Goal: Task Accomplishment & Management: Manage account settings

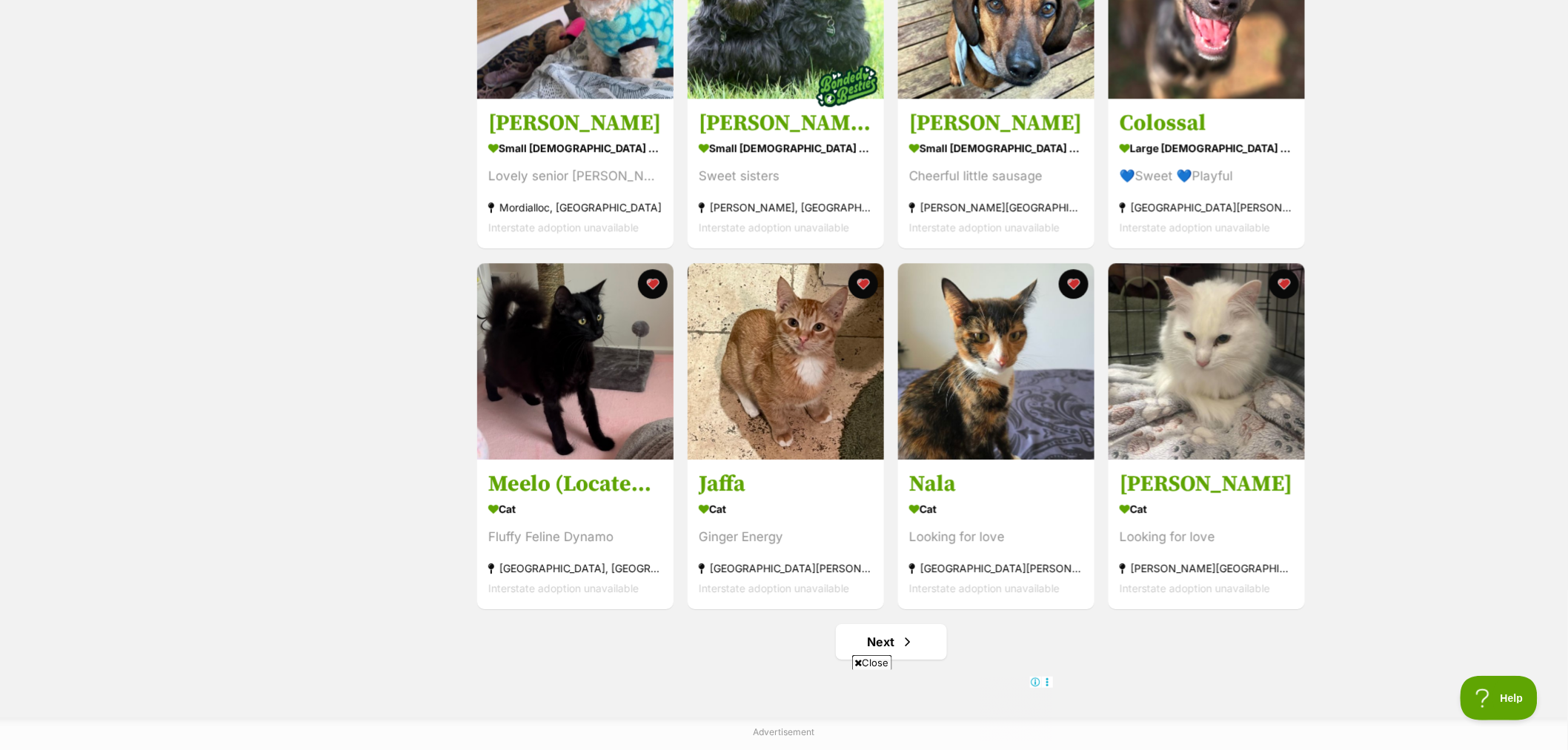
scroll to position [1564, 0]
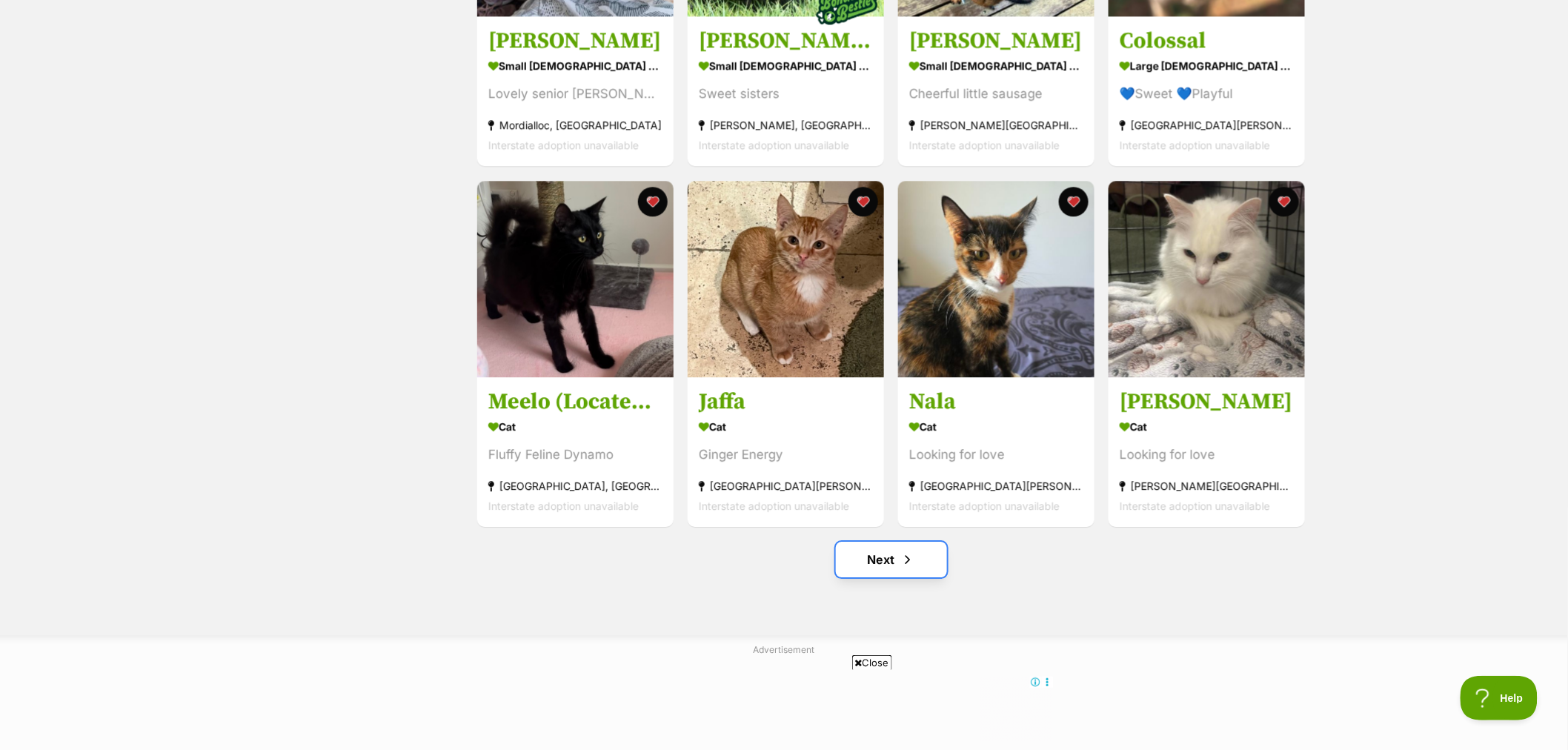
click at [882, 560] on link "Next" at bounding box center [891, 559] width 111 height 36
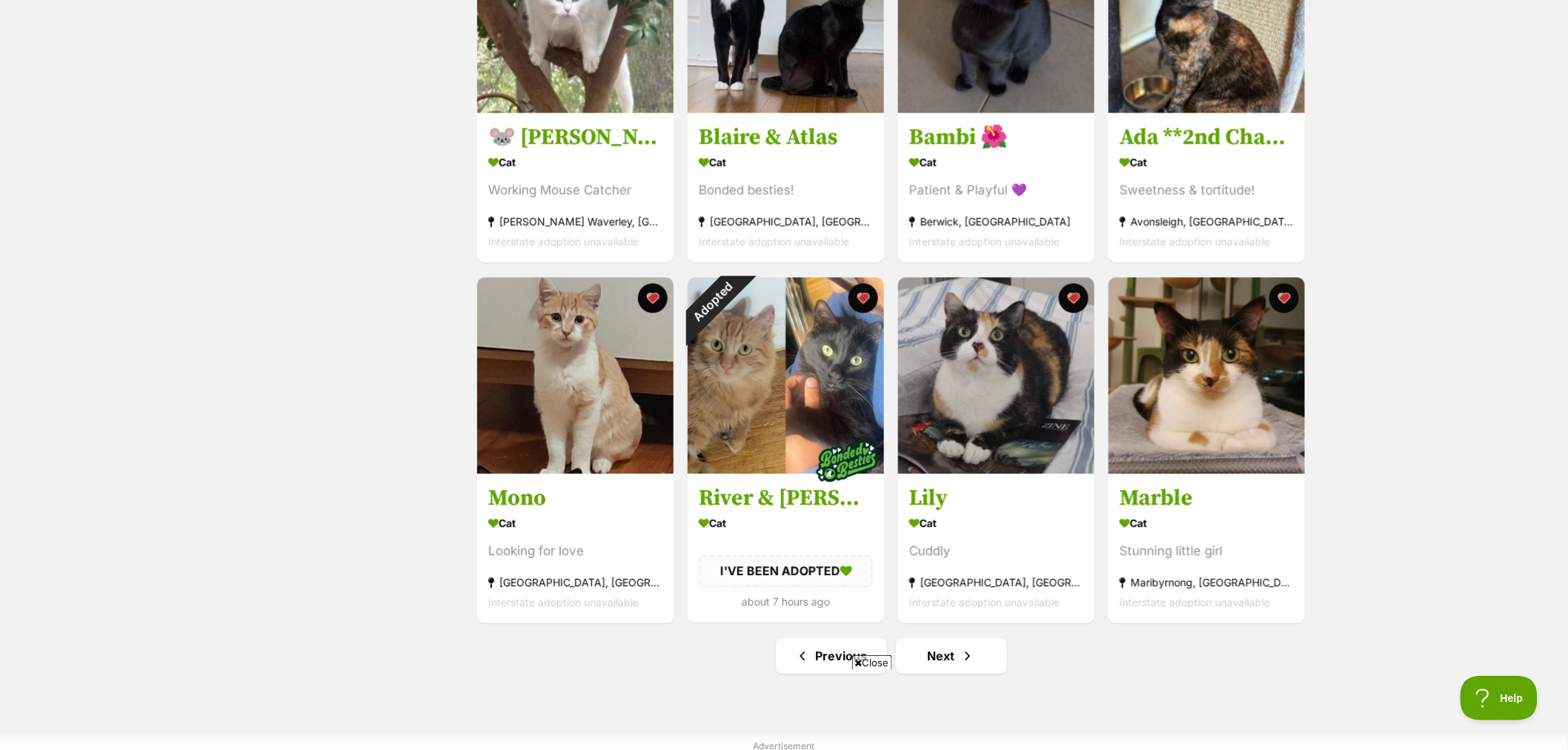
scroll to position [1482, 0]
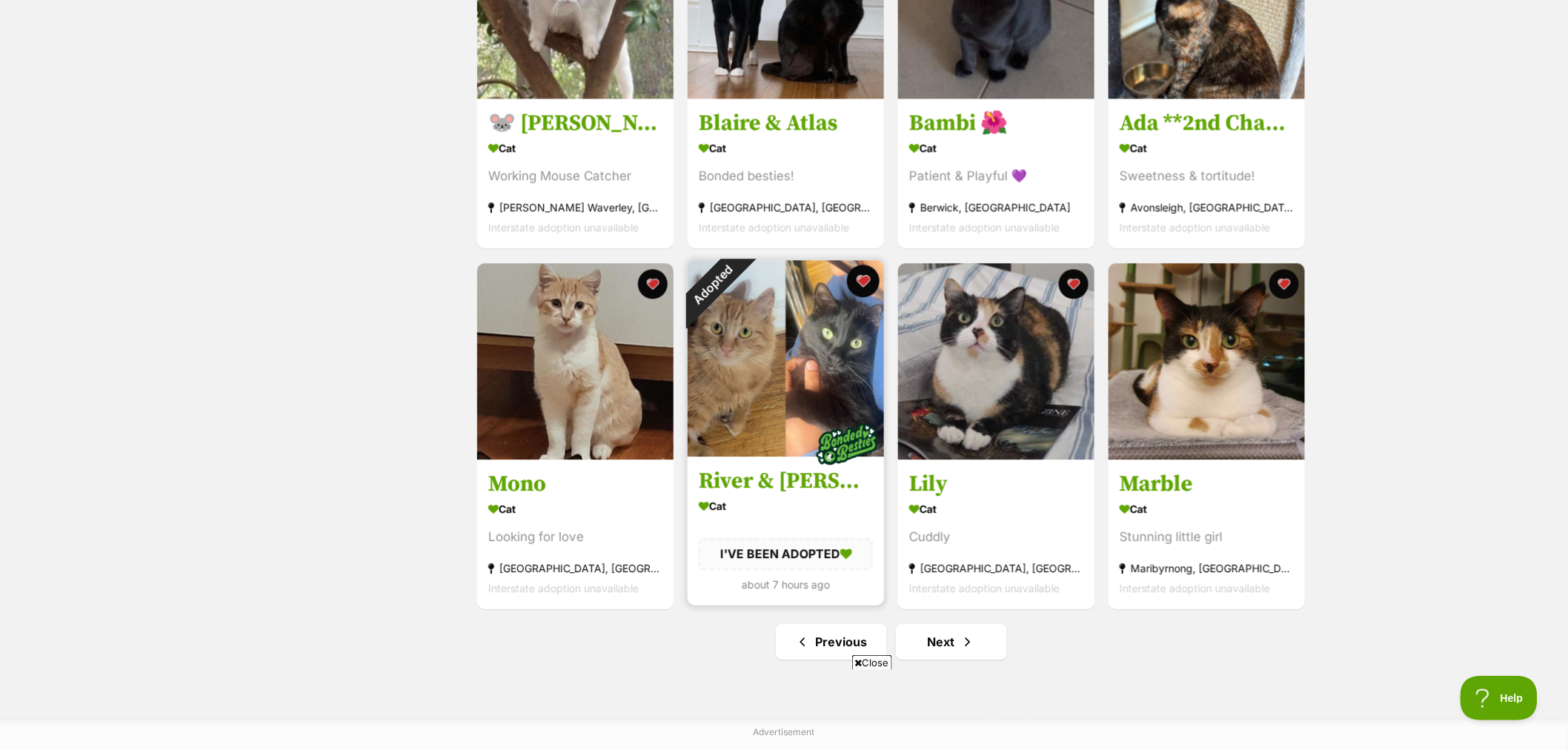
click at [863, 284] on button "favourite" at bounding box center [862, 280] width 33 height 33
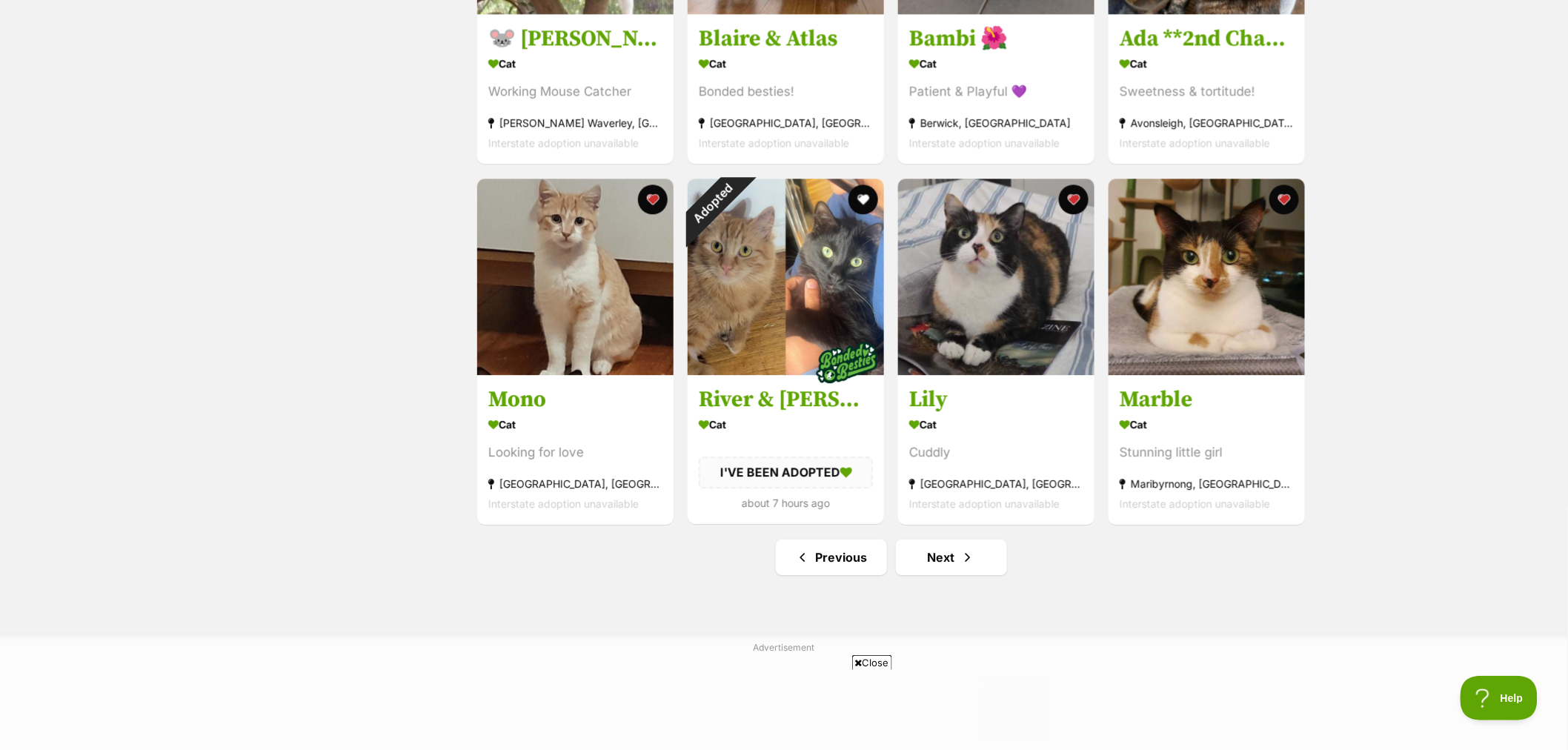
scroll to position [1647, 0]
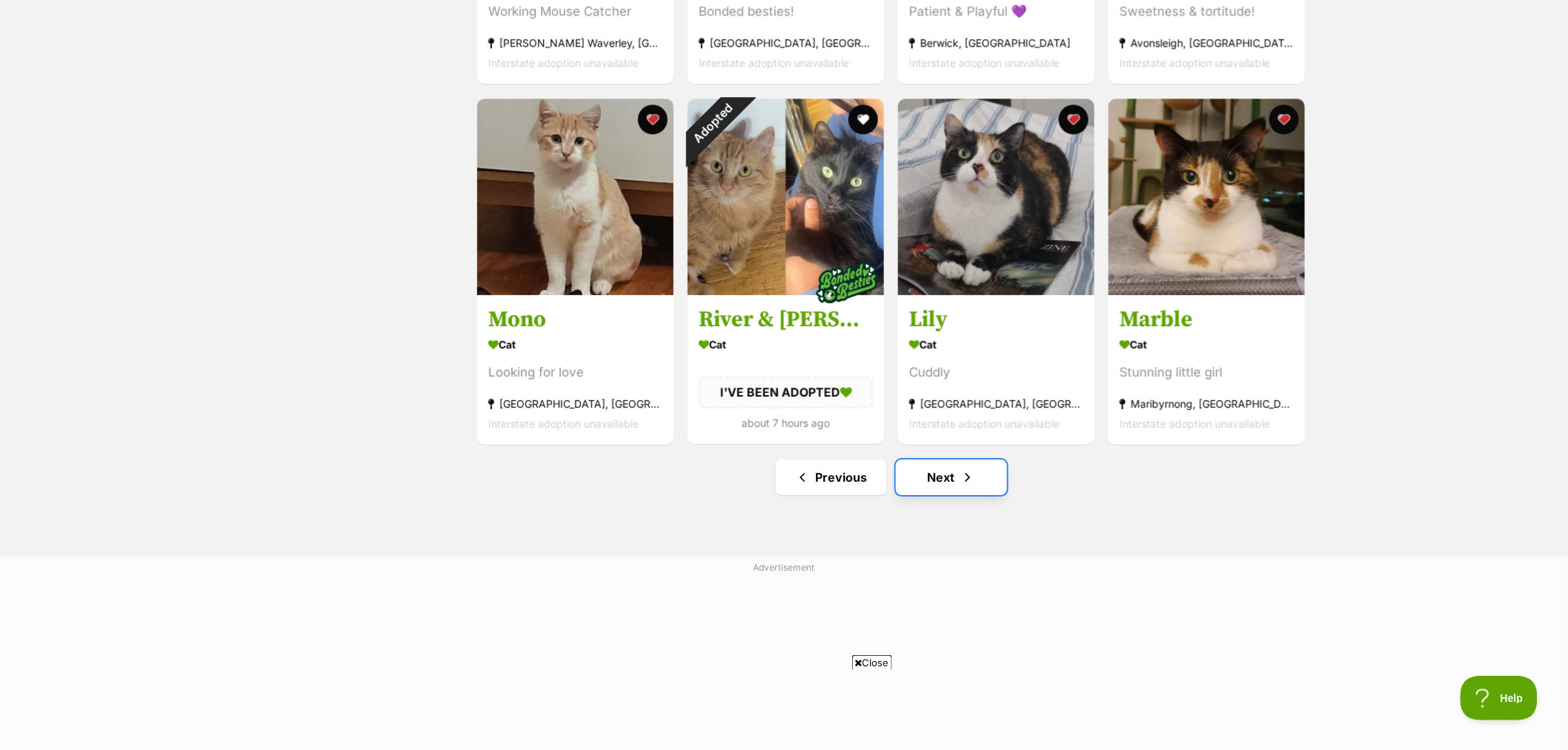
click at [966, 479] on span "Next page" at bounding box center [967, 476] width 15 height 18
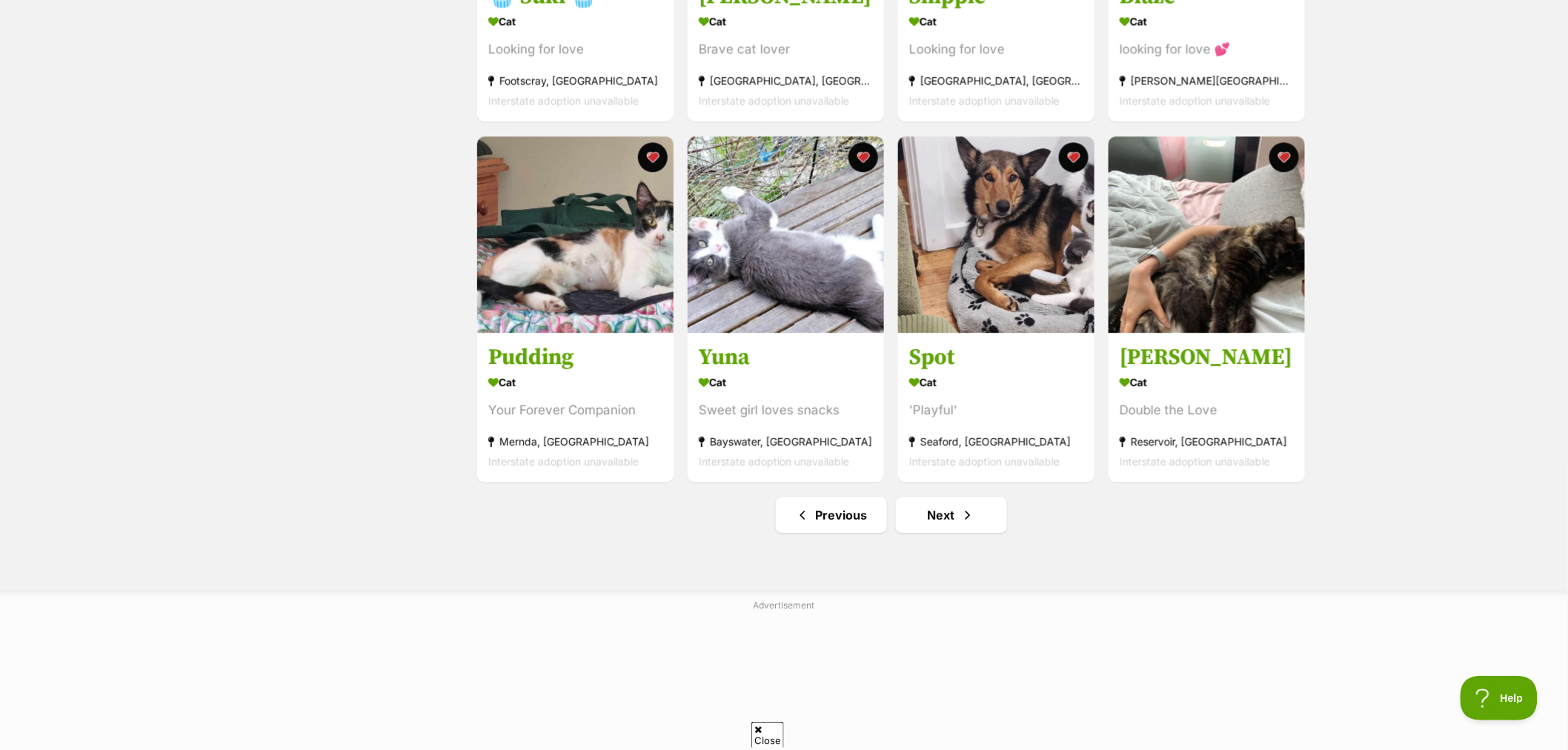
scroll to position [1647, 0]
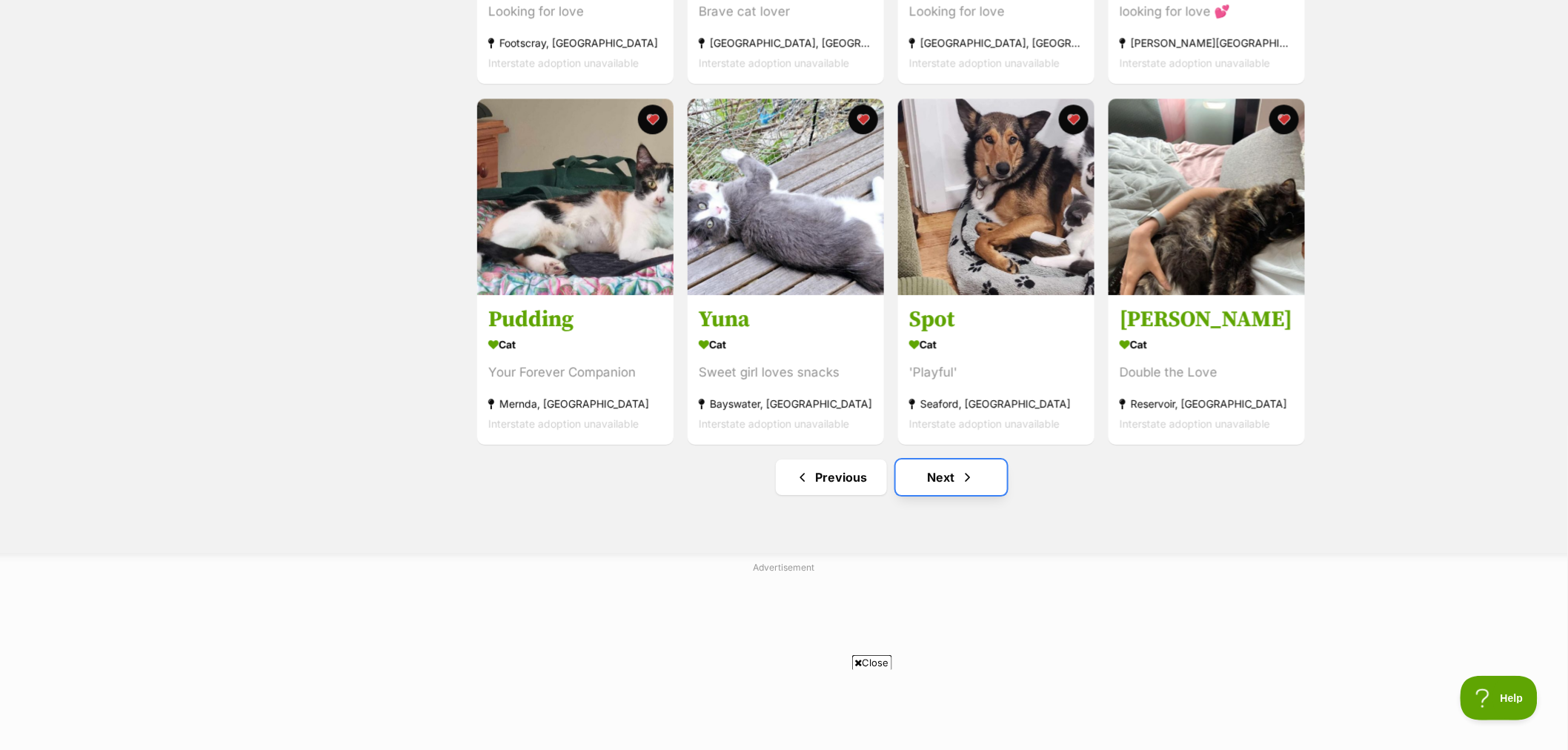
click at [967, 486] on span "Next page" at bounding box center [967, 476] width 15 height 18
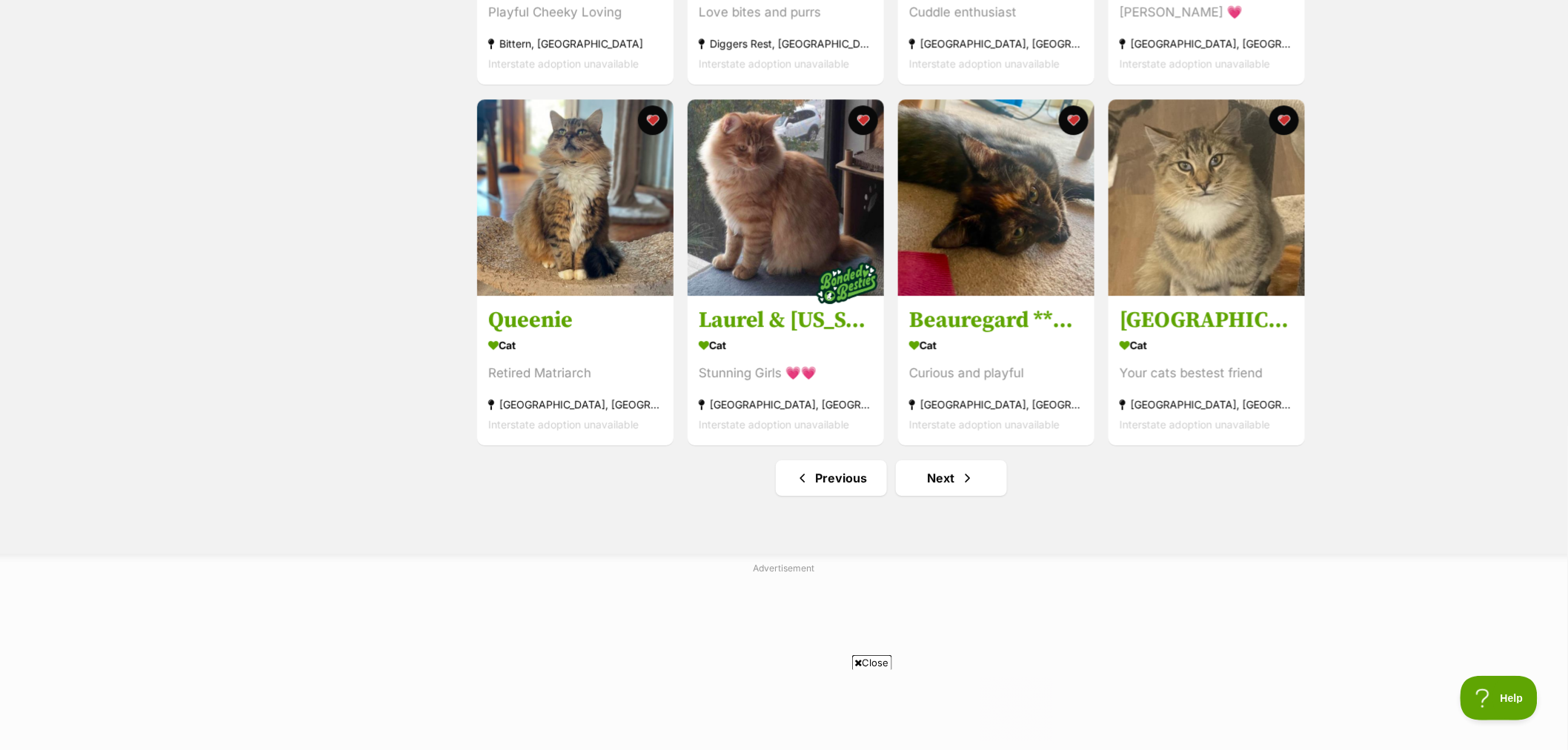
scroll to position [1647, 0]
click at [929, 479] on link "Next" at bounding box center [951, 477] width 111 height 36
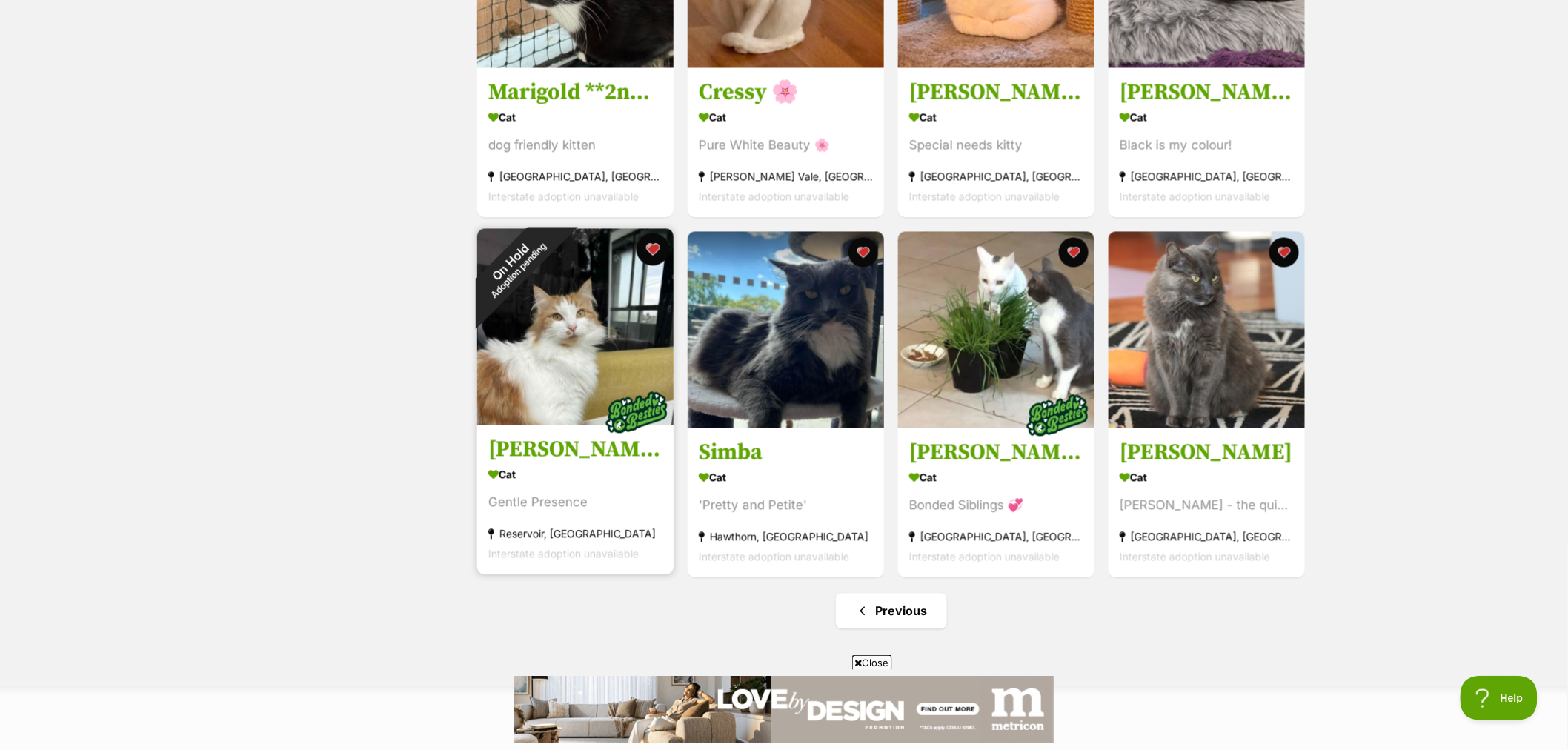
click at [655, 254] on button "favourite" at bounding box center [652, 249] width 33 height 33
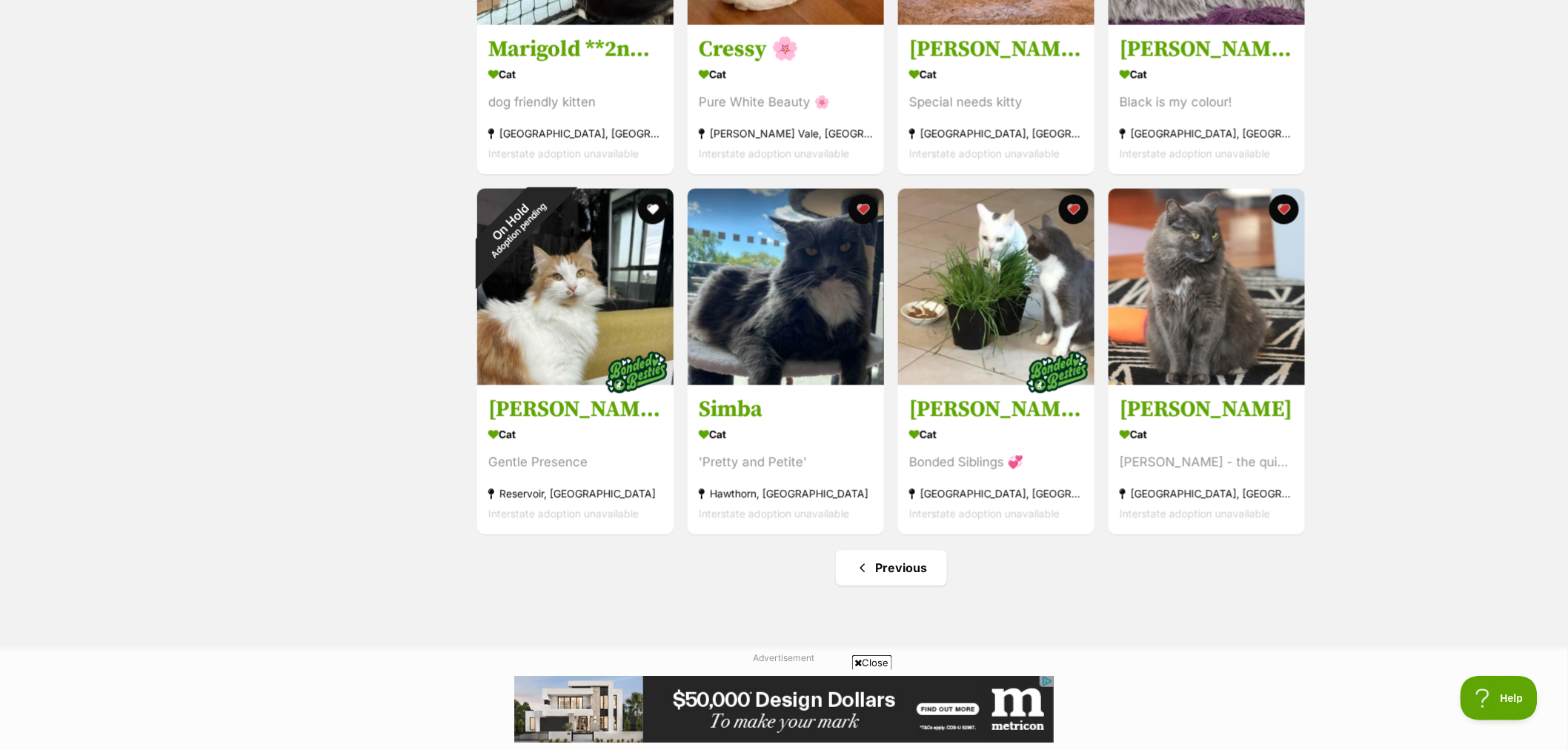
scroll to position [1235, 0]
